Goal: Task Accomplishment & Management: Manage account settings

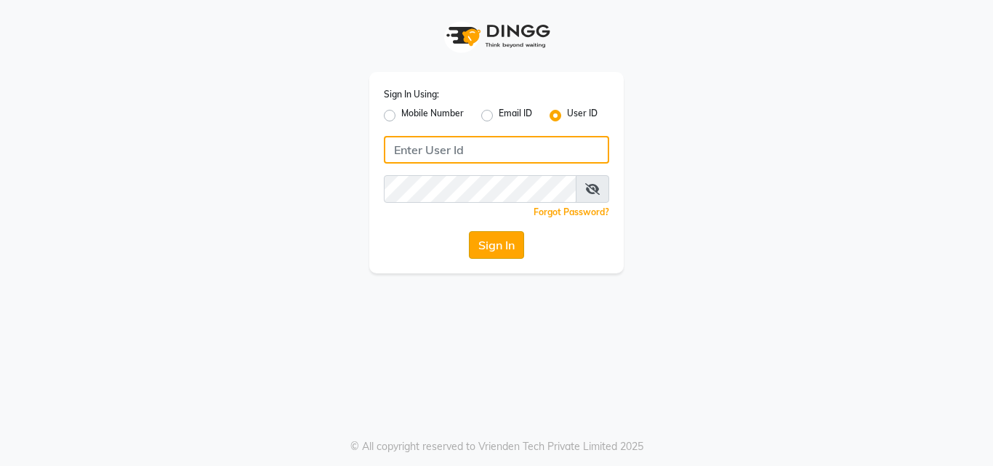
type input "pebbble"
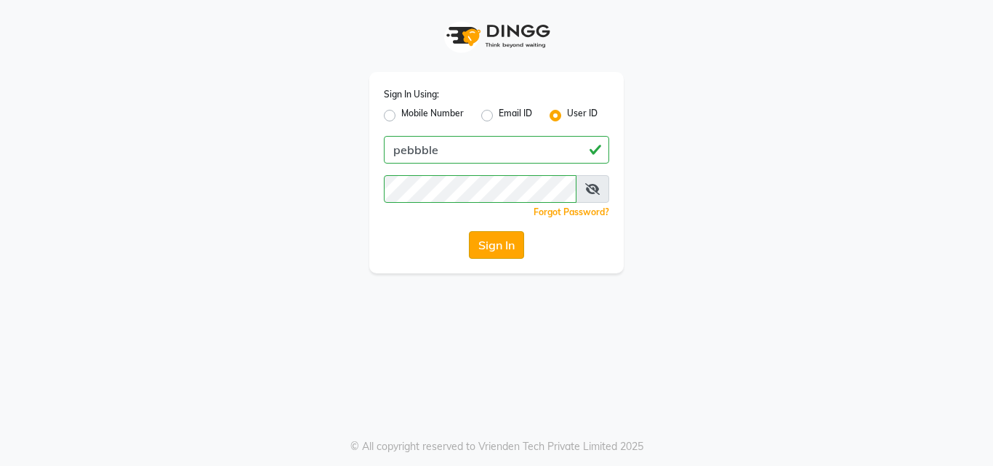
click at [500, 242] on button "Sign In" at bounding box center [496, 245] width 55 height 28
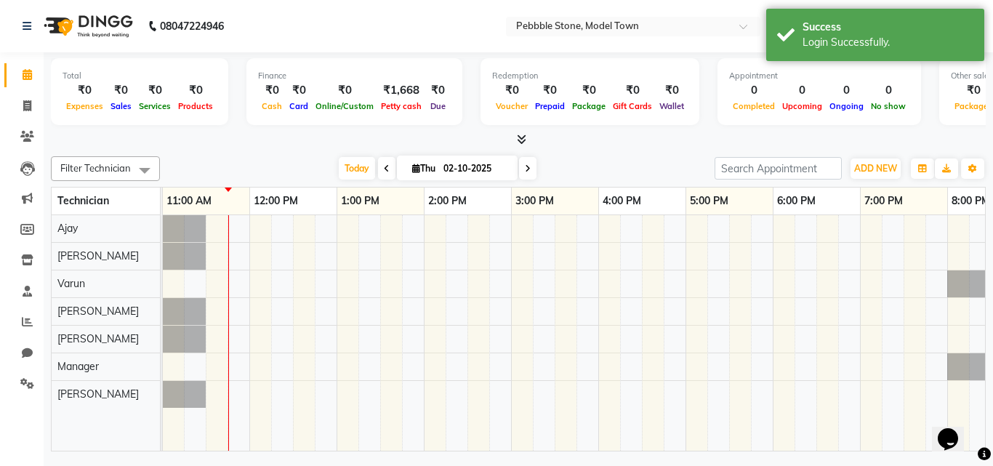
click at [521, 141] on icon at bounding box center [521, 139] width 9 height 11
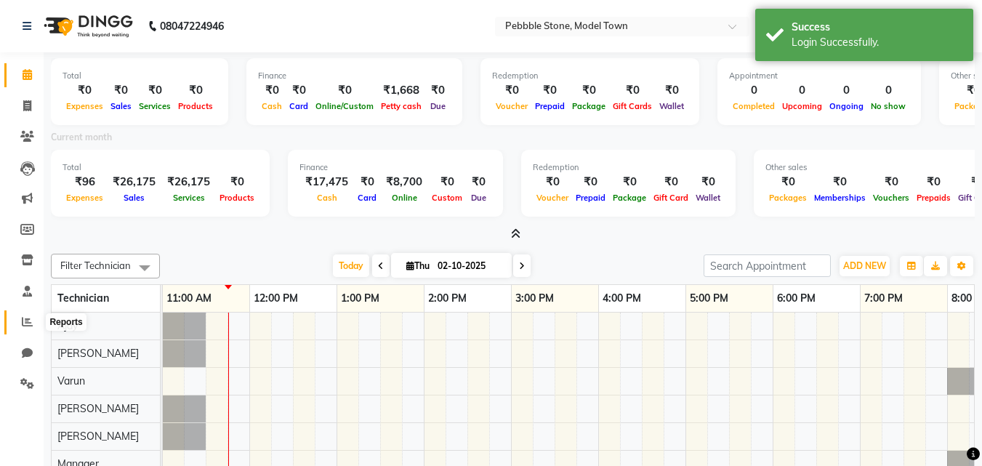
click at [22, 322] on icon at bounding box center [27, 321] width 11 height 11
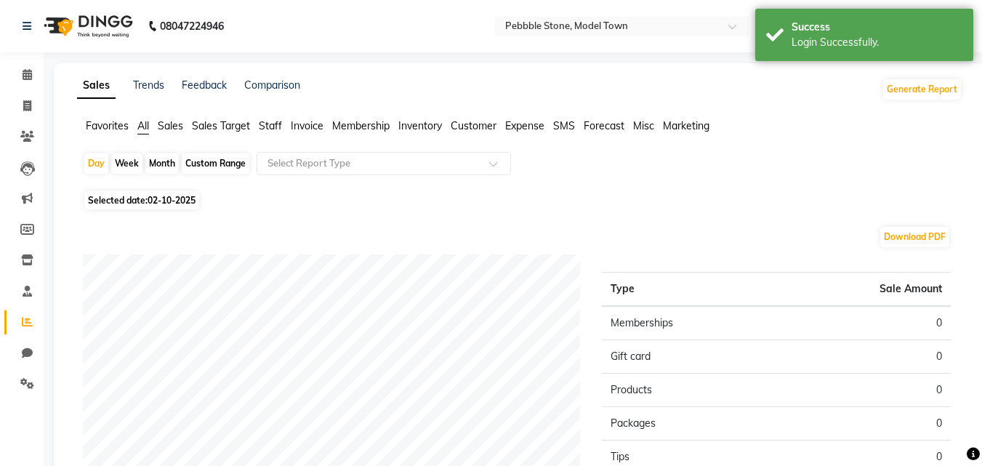
click at [121, 127] on span "Favorites" at bounding box center [107, 125] width 43 height 13
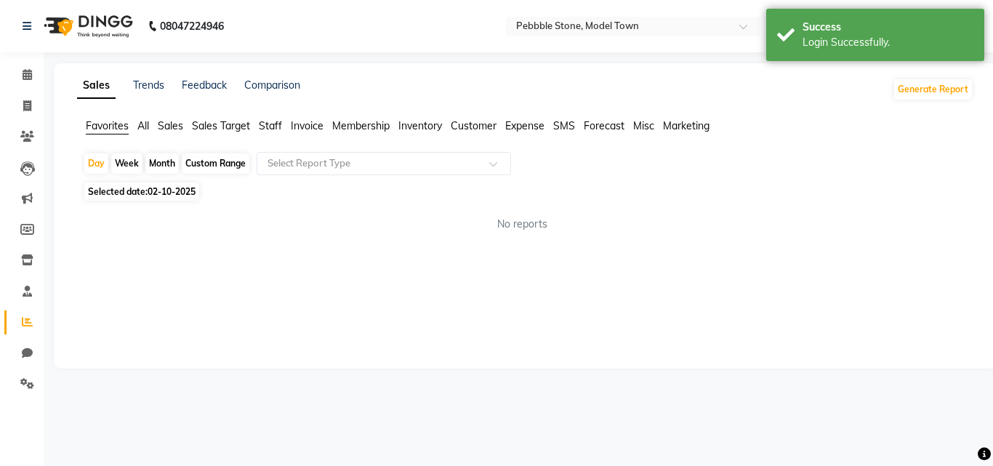
click at [157, 162] on div "Month" at bounding box center [161, 163] width 33 height 20
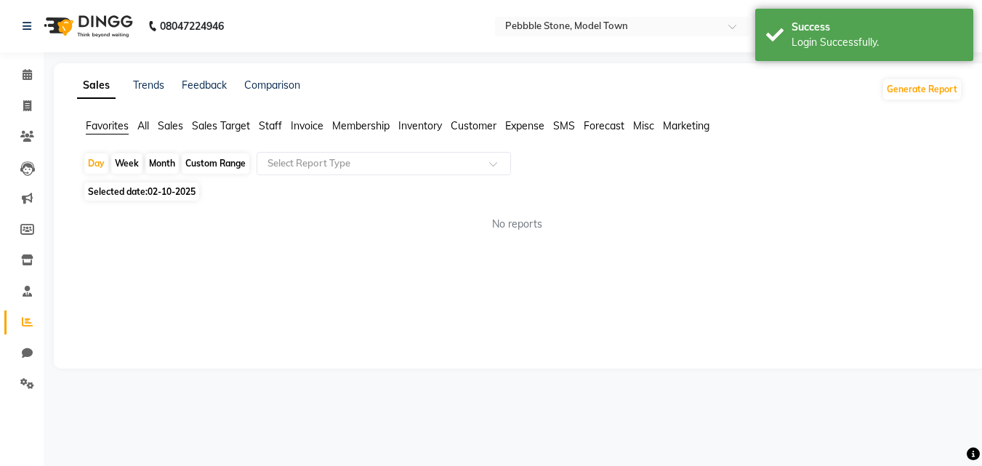
select select "10"
select select "2025"
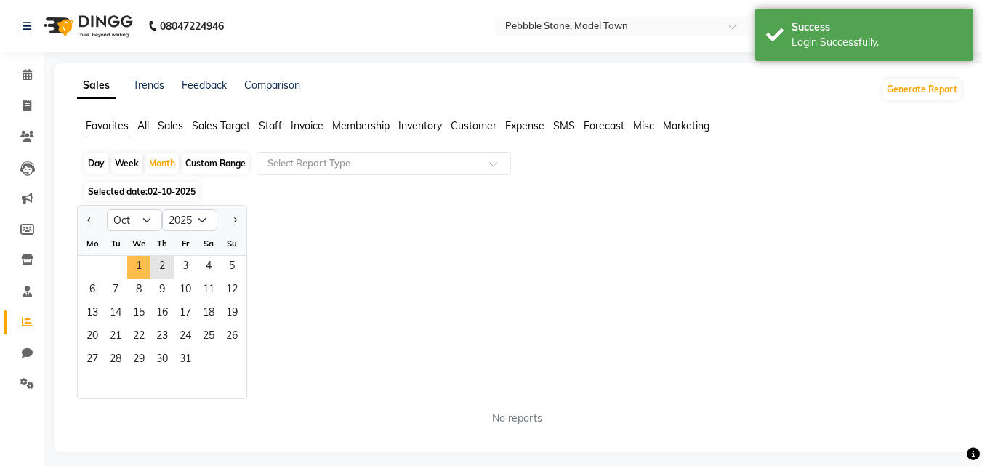
click at [145, 265] on span "1" at bounding box center [138, 267] width 23 height 23
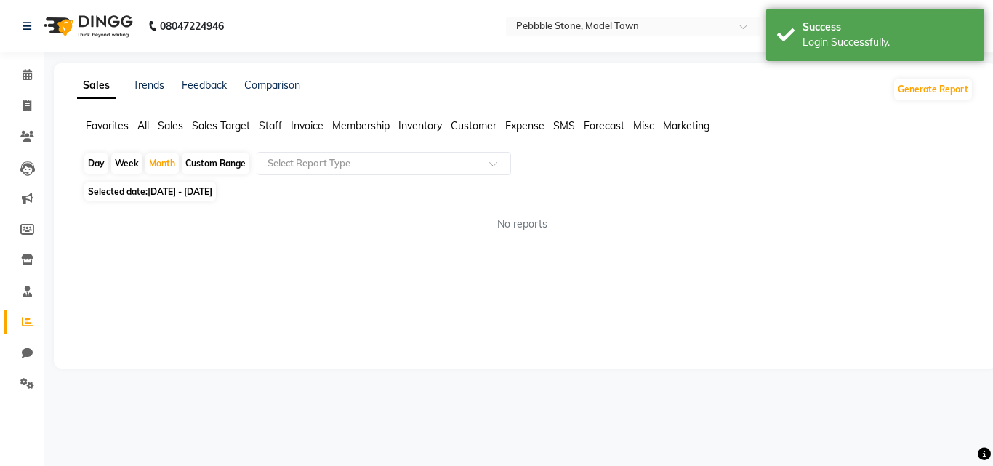
click at [213, 161] on div "Custom Range" at bounding box center [216, 163] width 68 height 20
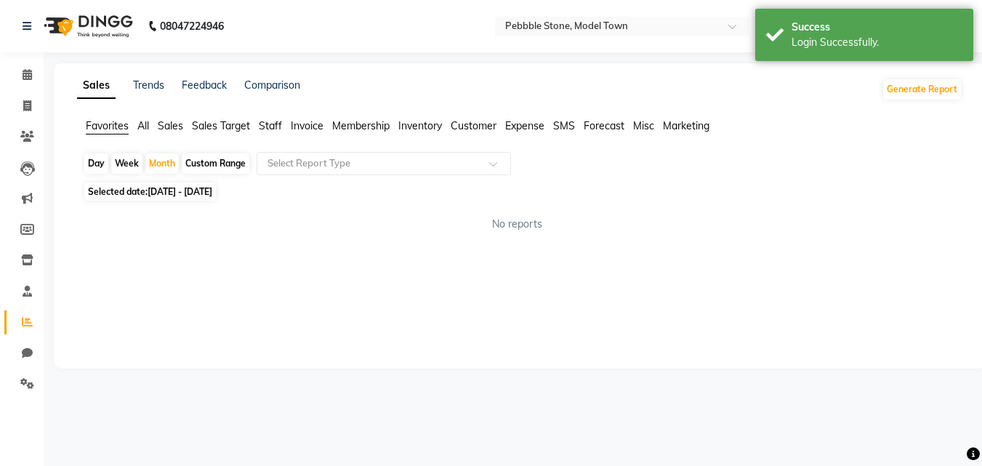
select select "10"
select select "2025"
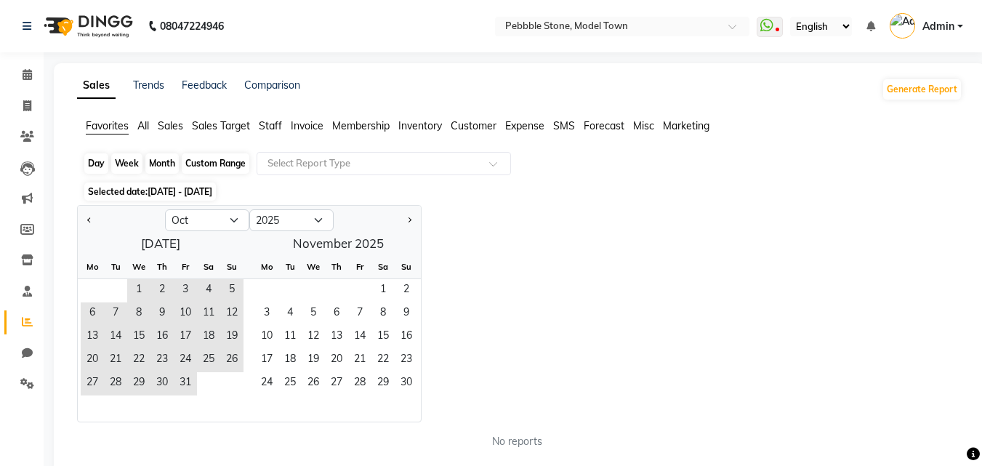
click at [209, 163] on div "Custom Range" at bounding box center [216, 163] width 68 height 20
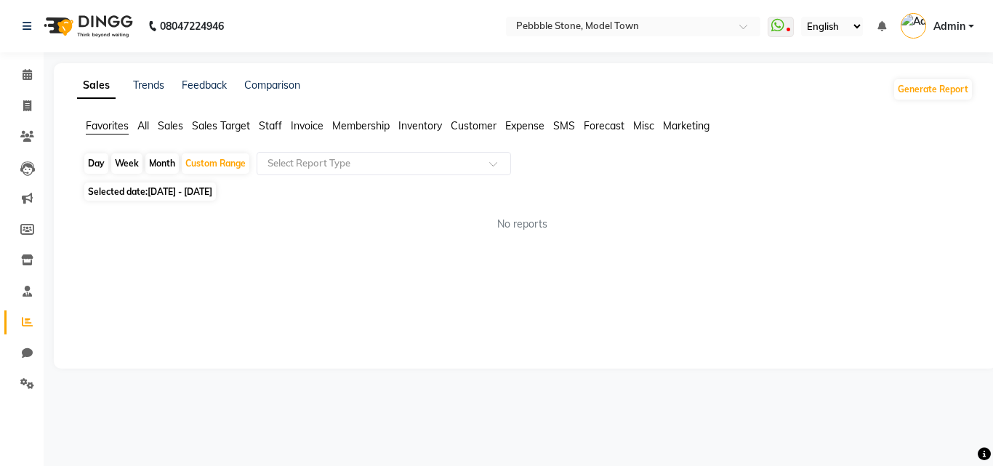
click at [157, 161] on div "Month" at bounding box center [161, 163] width 33 height 20
select select "10"
select select "2025"
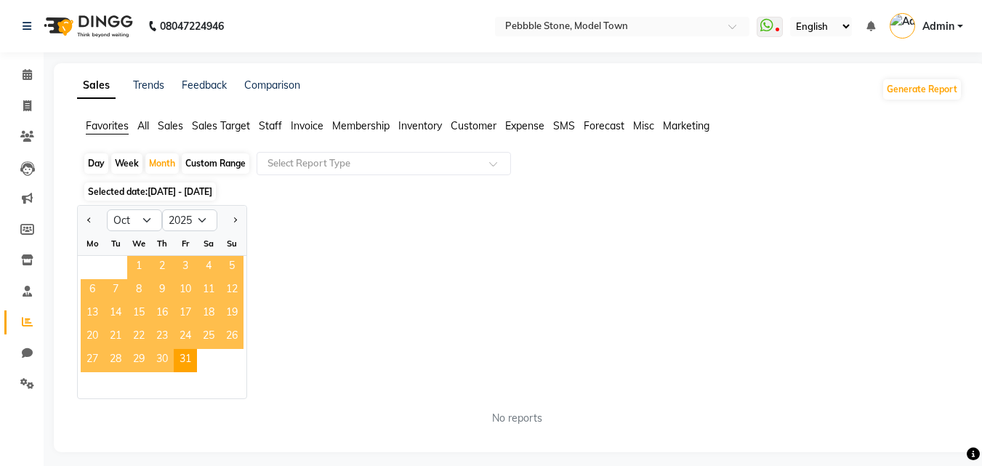
click at [137, 266] on span "1" at bounding box center [138, 267] width 23 height 23
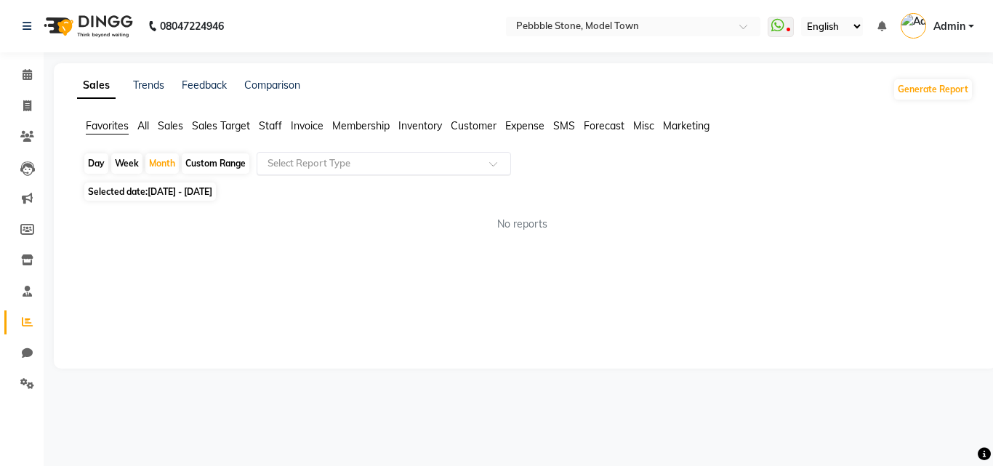
click at [314, 165] on input "text" at bounding box center [369, 163] width 209 height 15
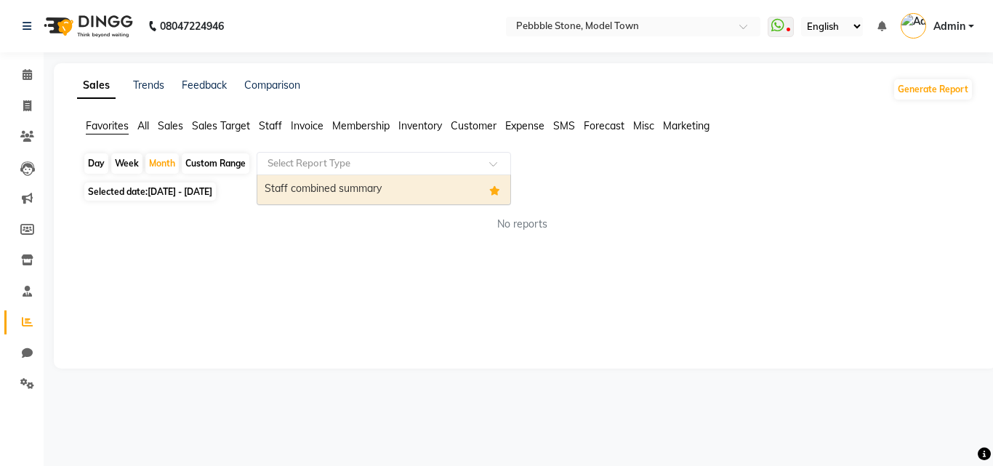
click at [317, 185] on div "Staff combined summary" at bounding box center [383, 189] width 253 height 29
select select "full_report"
select select "csv"
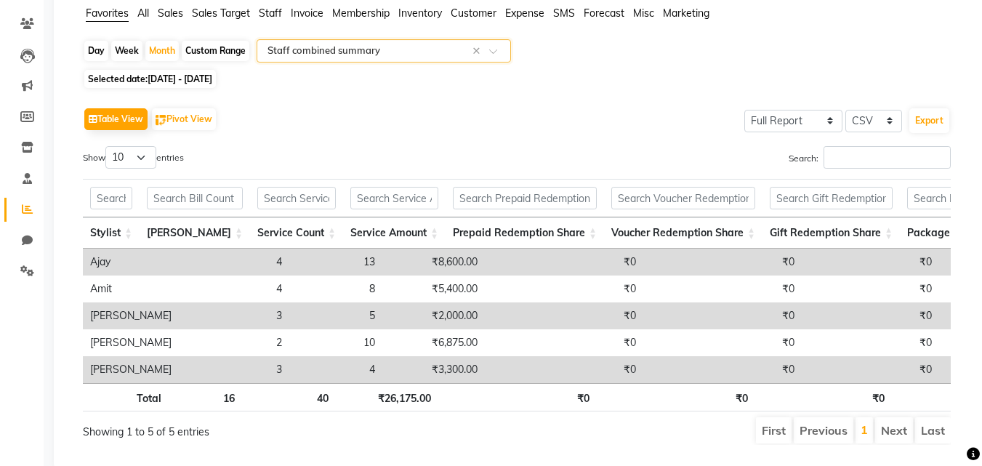
scroll to position [80, 0]
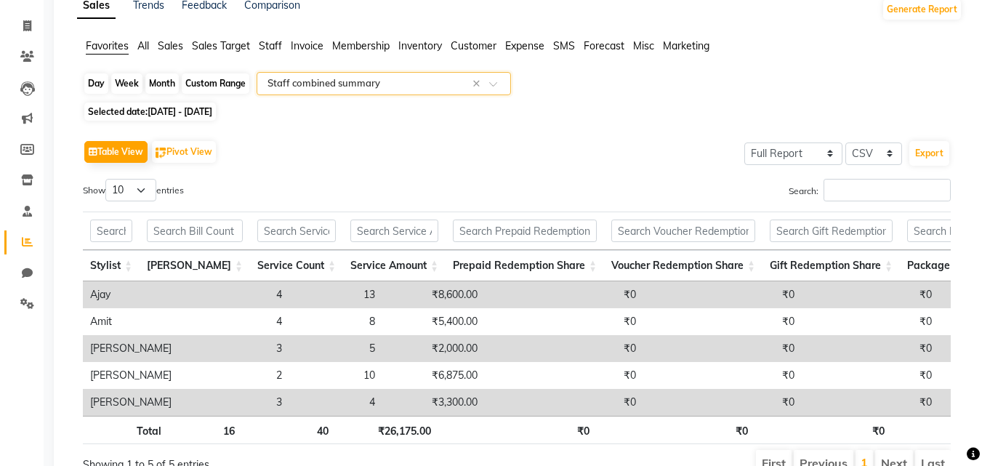
click at [165, 84] on div "Month" at bounding box center [161, 83] width 33 height 20
select select "10"
select select "2025"
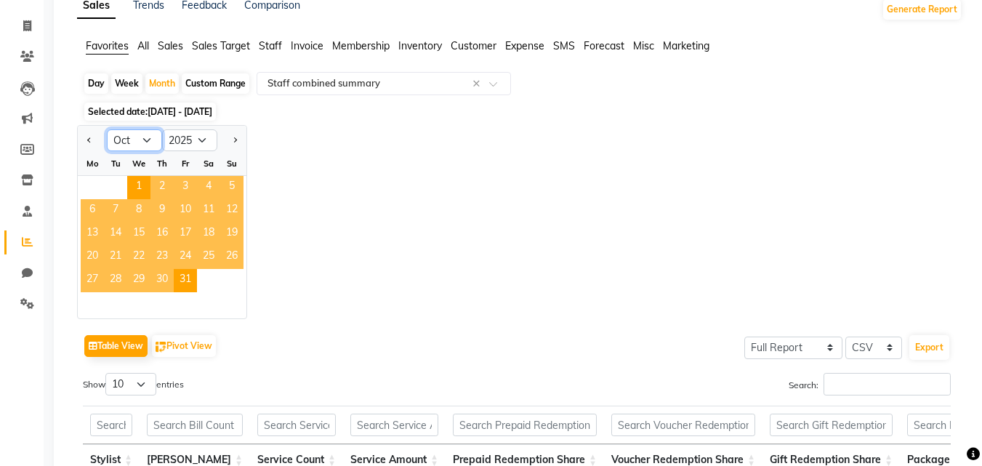
click at [126, 144] on select "Jan Feb Mar Apr May Jun [DATE] Aug Sep Oct Nov Dec" at bounding box center [134, 140] width 55 height 22
select select "9"
click at [107, 129] on select "Jan Feb Mar Apr May Jun [DATE] Aug Sep Oct Nov Dec" at bounding box center [134, 140] width 55 height 22
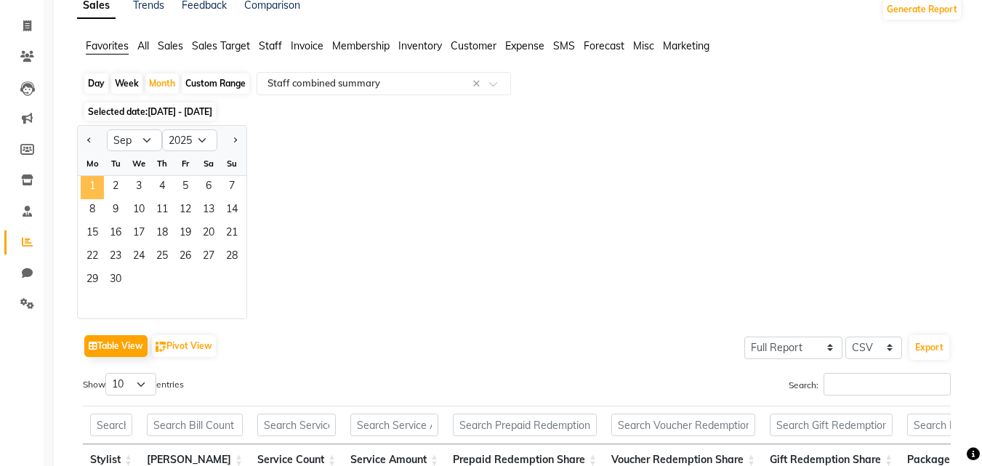
click at [89, 187] on span "1" at bounding box center [92, 187] width 23 height 23
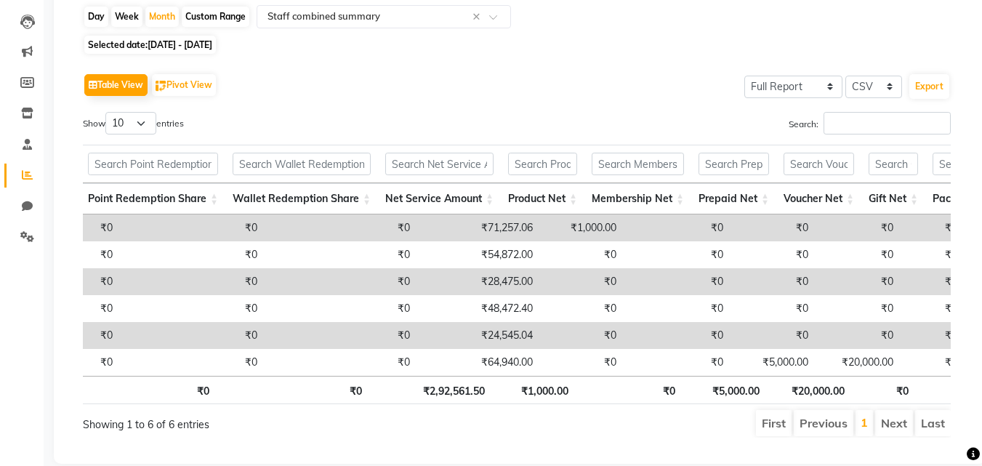
scroll to position [0, 1013]
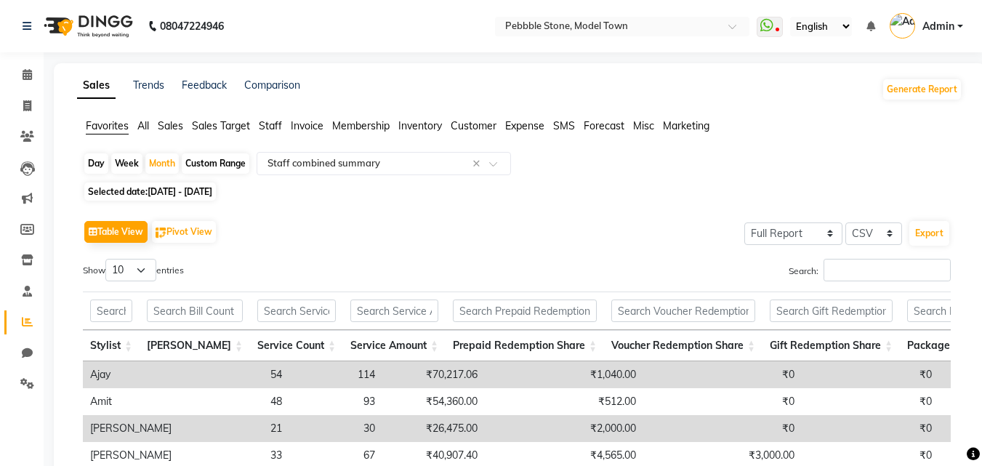
click at [99, 161] on div "Day" at bounding box center [96, 163] width 24 height 20
select select "9"
select select "2025"
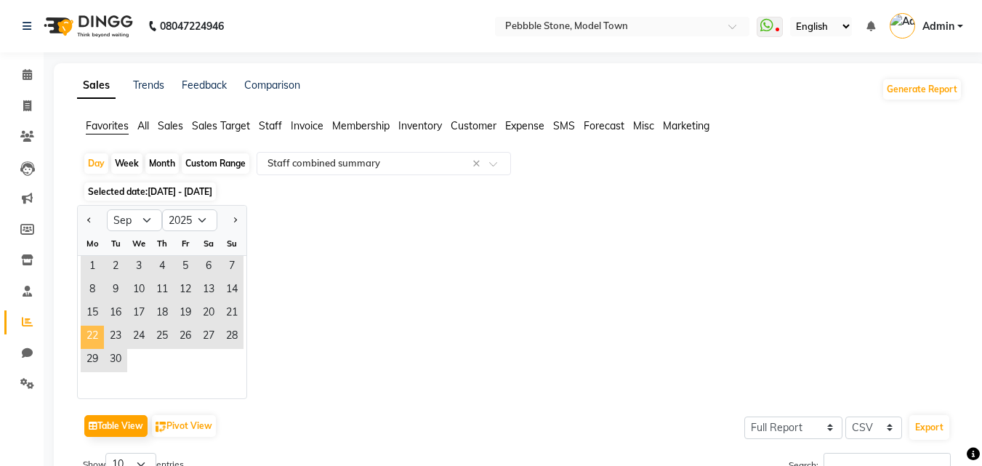
click at [97, 331] on span "22" at bounding box center [92, 337] width 23 height 23
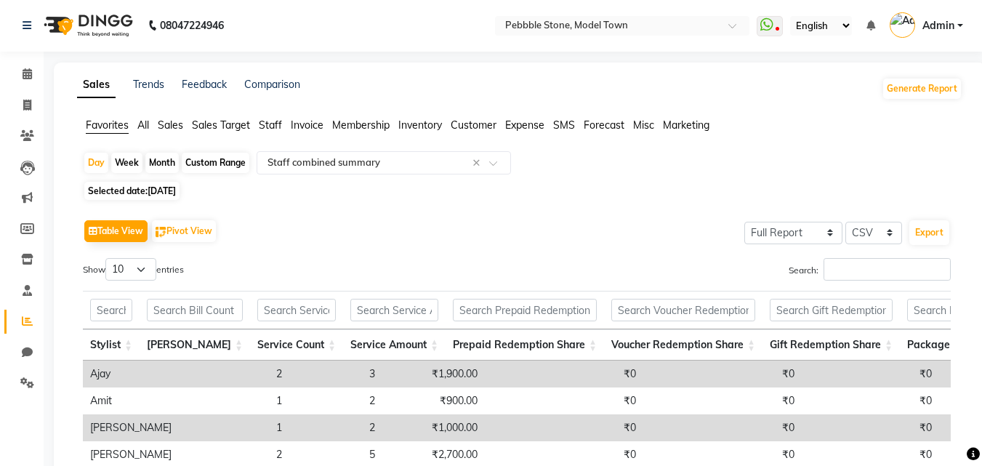
click at [206, 169] on div "Custom Range" at bounding box center [216, 163] width 68 height 20
select select "9"
select select "2025"
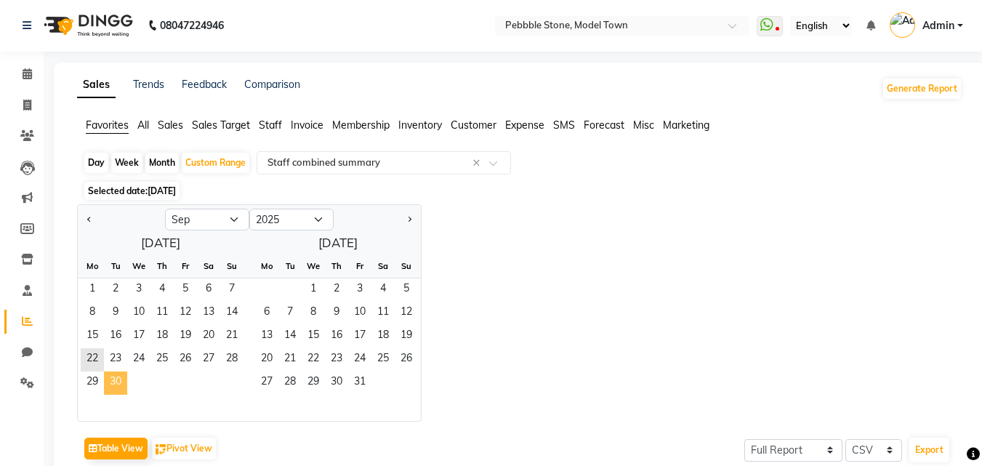
click at [118, 376] on span "30" at bounding box center [115, 382] width 23 height 23
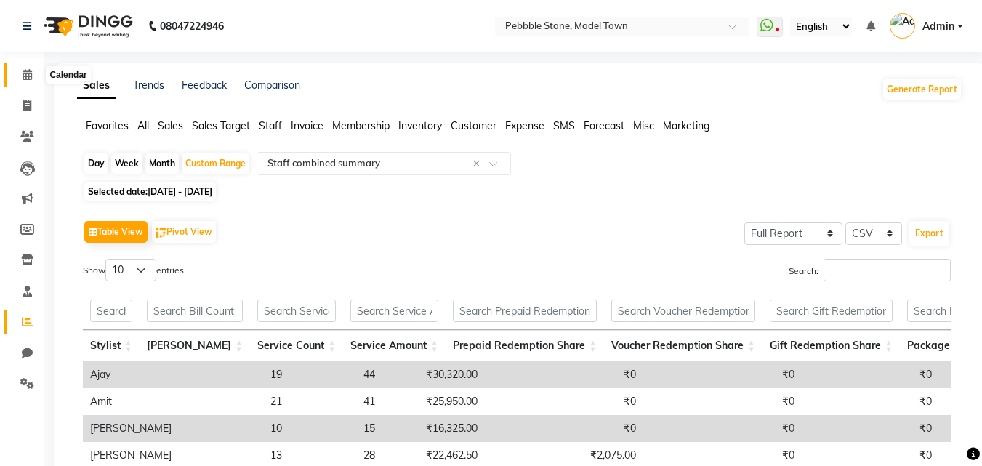
click at [22, 81] on span at bounding box center [27, 75] width 25 height 17
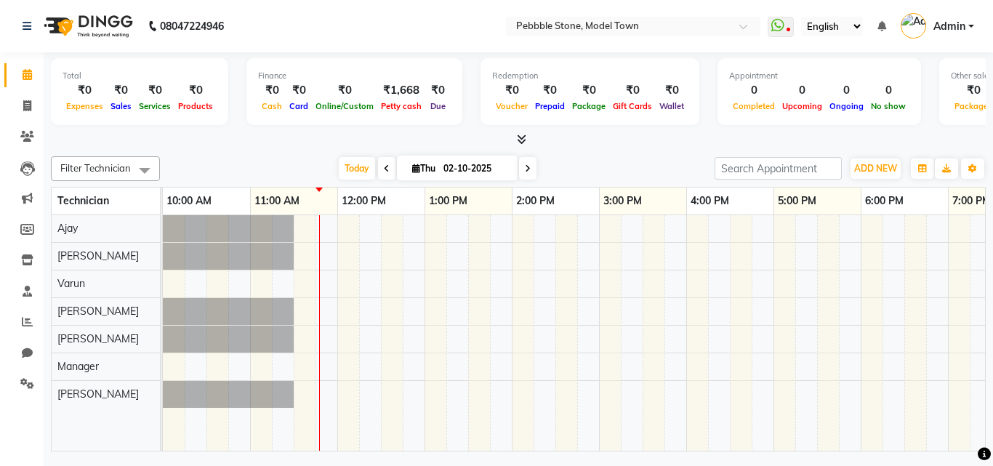
click at [954, 15] on link "Admin" at bounding box center [937, 27] width 73 height 24
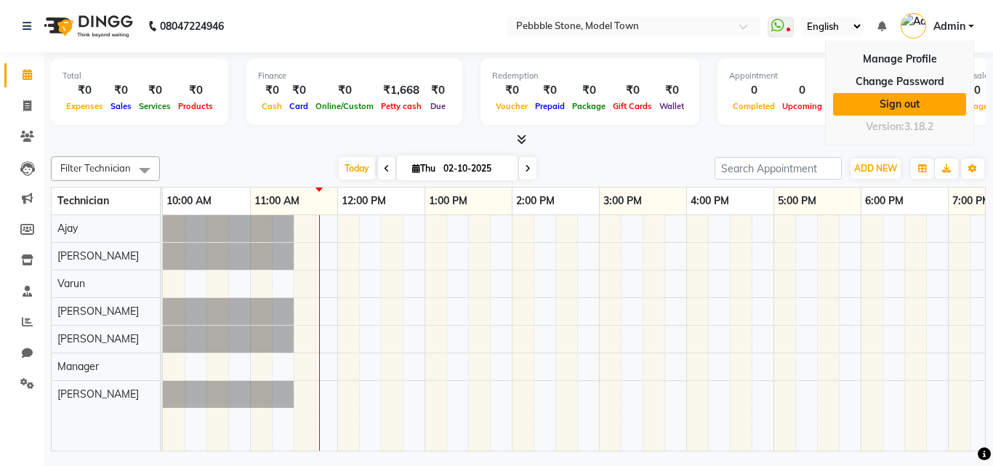
click at [892, 107] on link "Sign out" at bounding box center [899, 104] width 133 height 23
